Goal: Information Seeking & Learning: Learn about a topic

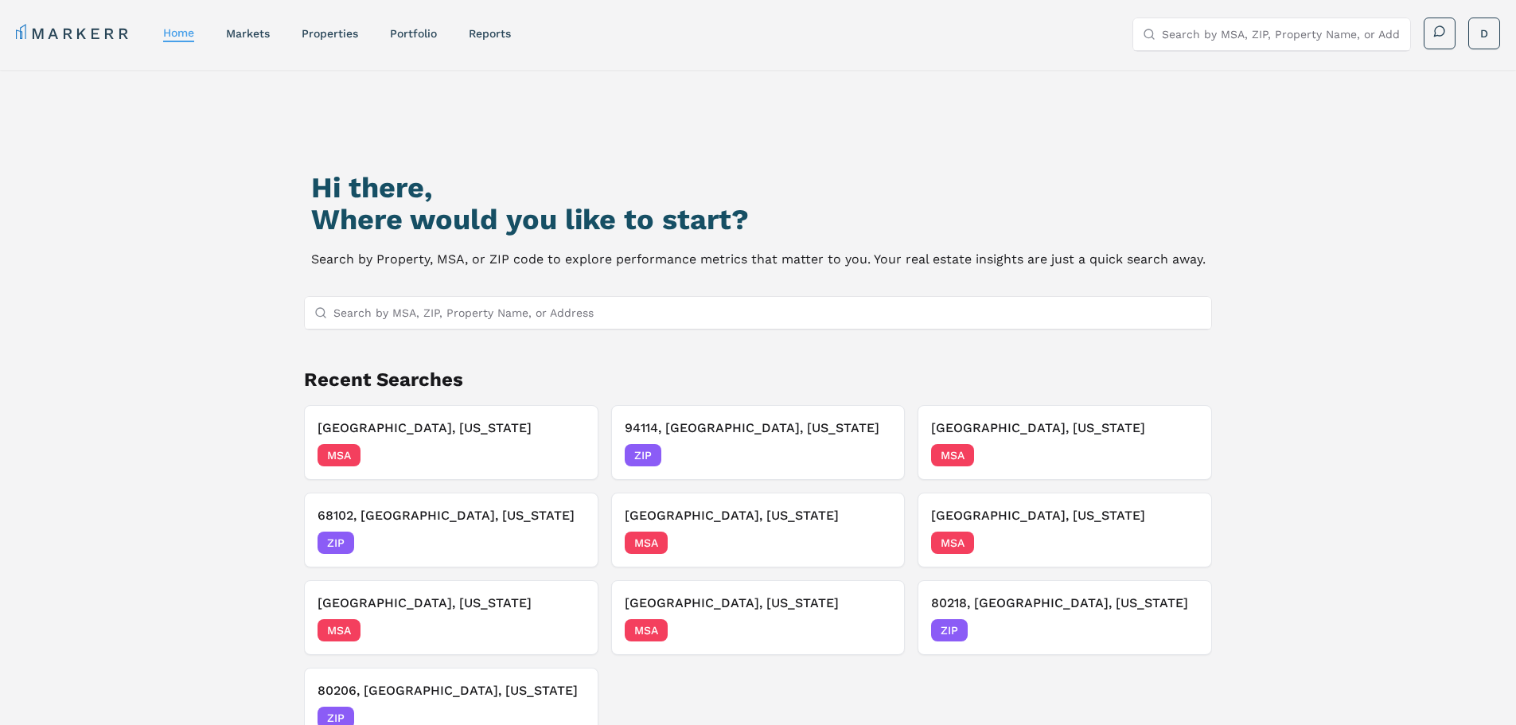
click at [569, 319] on input "Search by MSA, ZIP, Property Name, or Address" at bounding box center [767, 313] width 869 height 32
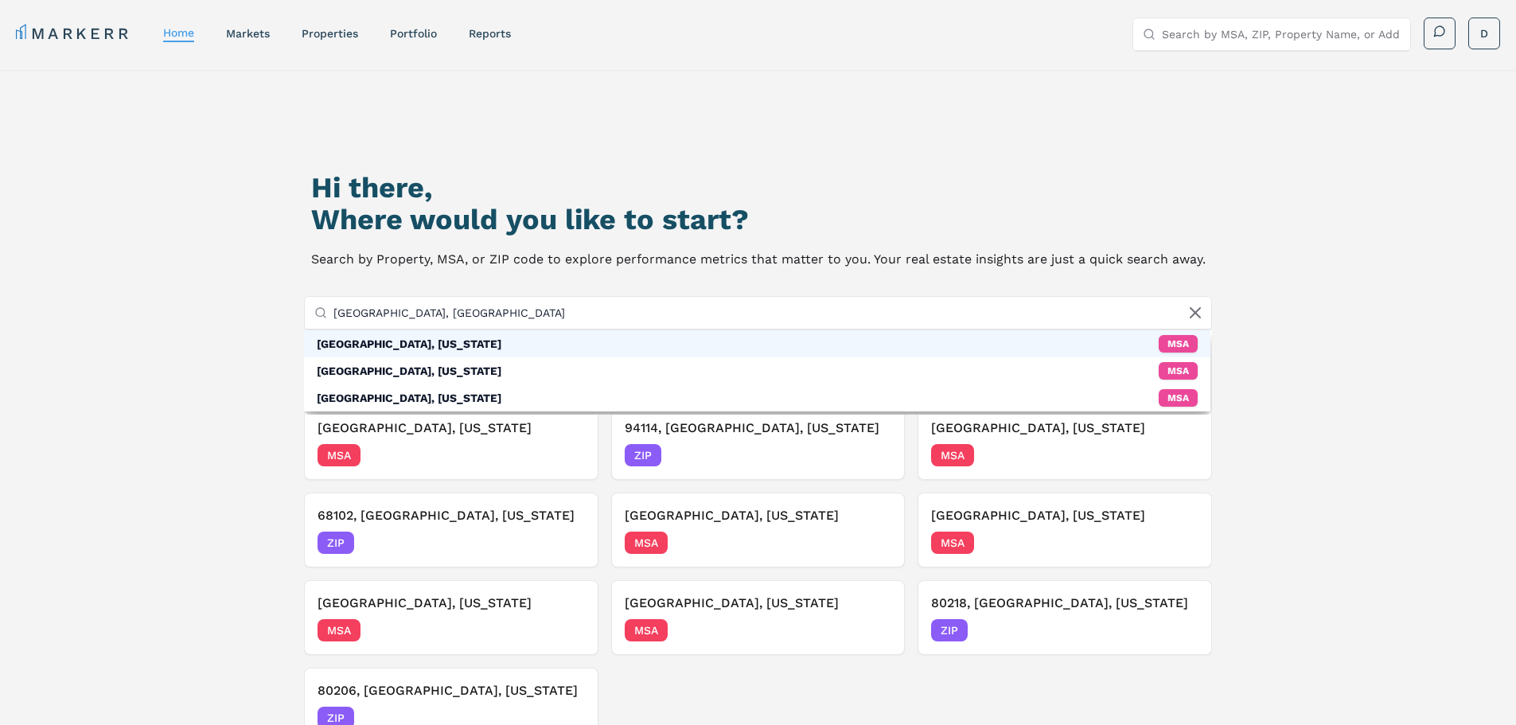
type input "[GEOGRAPHIC_DATA], [GEOGRAPHIC_DATA]"
click at [365, 354] on div "[GEOGRAPHIC_DATA], [US_STATE] MSA" at bounding box center [757, 343] width 907 height 27
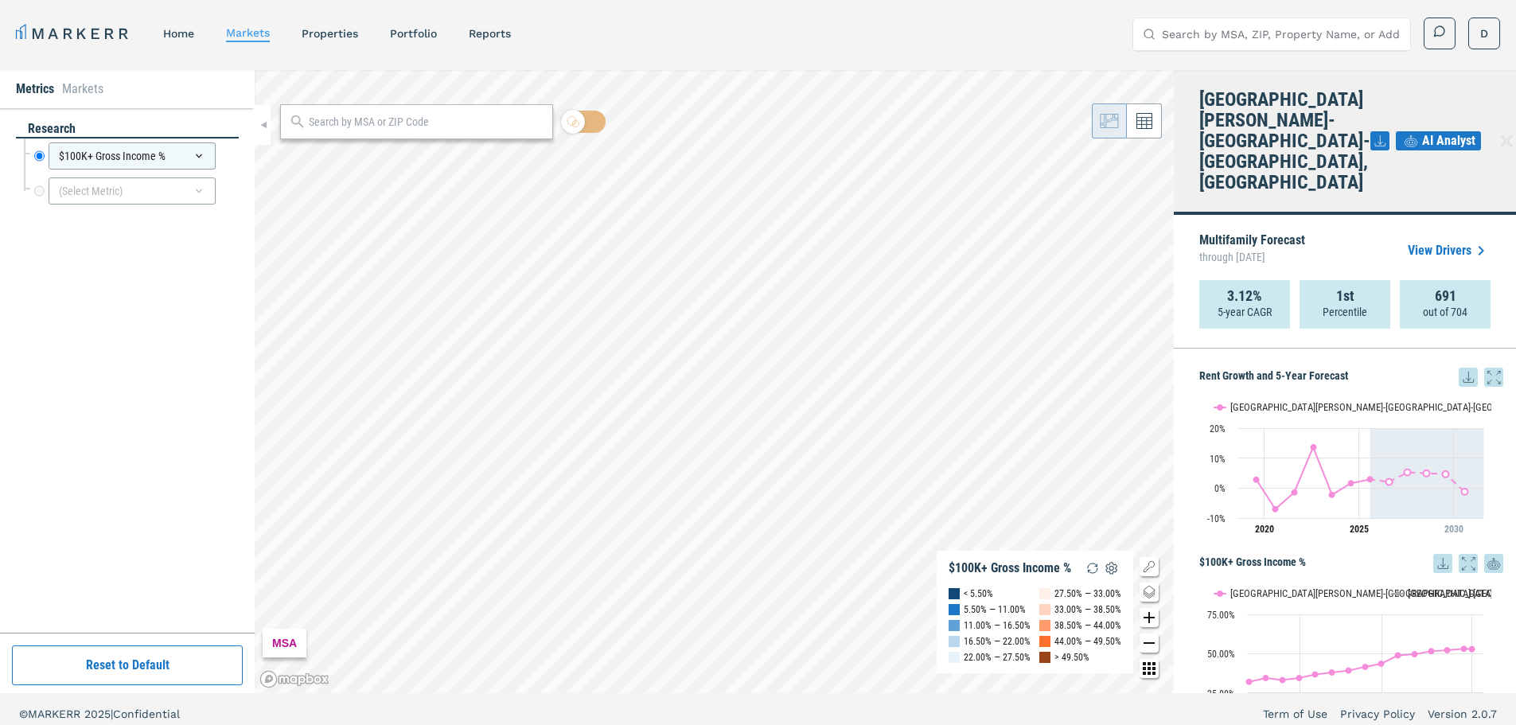
click at [1459, 368] on icon at bounding box center [1468, 377] width 19 height 19
click at [1427, 435] on div "Download as XLS" at bounding box center [1398, 438] width 92 height 16
